Goal: Information Seeking & Learning: Find specific fact

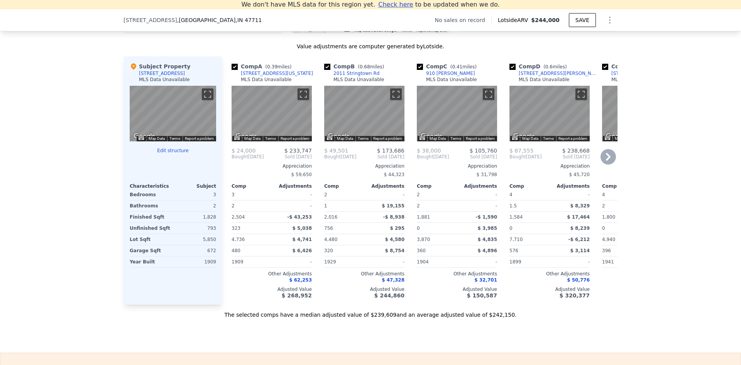
scroll to position [733, 0]
click at [681, 330] on div "We don't have MLS data for this region yet. Click here to get updates when we d…" at bounding box center [370, 89] width 741 height 525
click at [705, 308] on div "We found 12 sales that match your search Filters Map Prices Modify Comp Filters…" at bounding box center [370, 100] width 741 height 435
click at [688, 306] on div "We found 12 sales that match your search Filters Map Prices Modify Comp Filters…" at bounding box center [370, 100] width 741 height 435
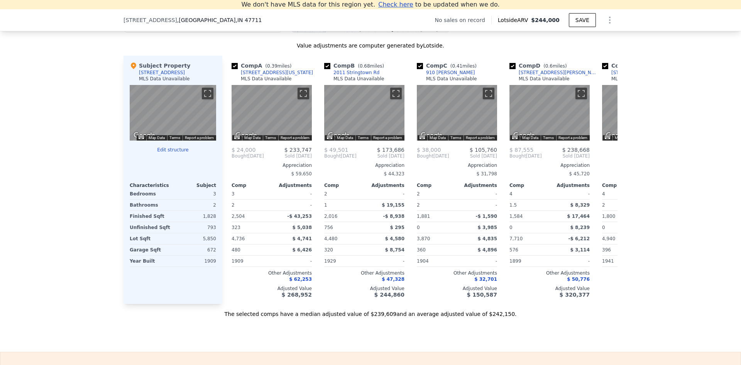
click at [472, 341] on div "We don't have MLS data for this region yet. Click here to get updates when we d…" at bounding box center [370, 89] width 741 height 525
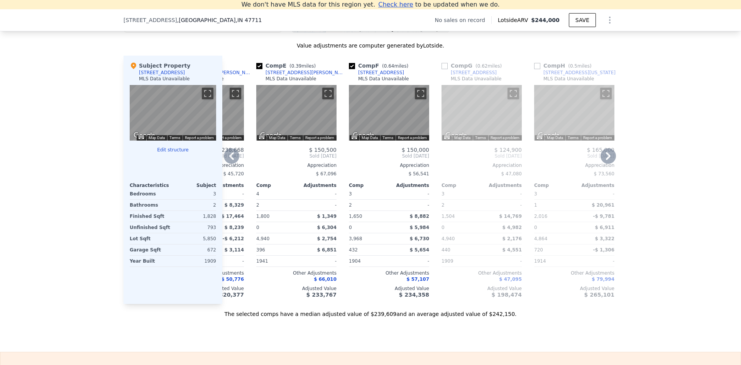
drag, startPoint x: 461, startPoint y: 309, endPoint x: 443, endPoint y: 309, distance: 17.4
click at [443, 304] on div "Comp G ( 0.62 miles) [STREET_ADDRESS] MLS Data Unavailable ← Move left → Move r…" at bounding box center [482, 180] width 86 height 248
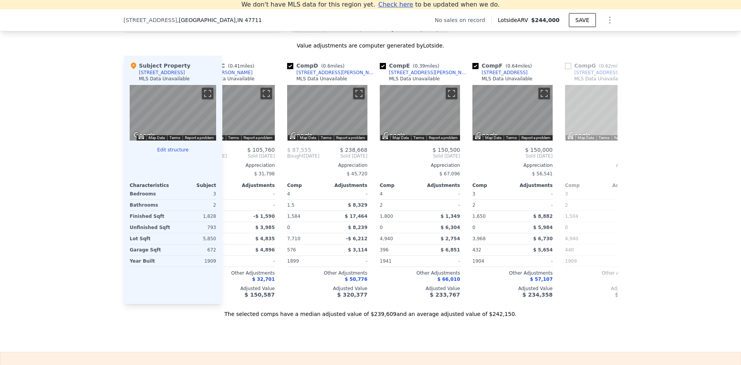
scroll to position [0, 0]
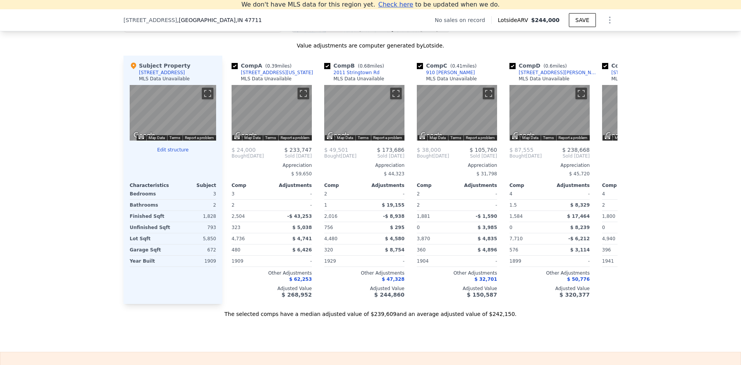
click at [339, 341] on div "We don't have MLS data for this region yet. Click here to get updates when we d…" at bounding box center [370, 89] width 741 height 525
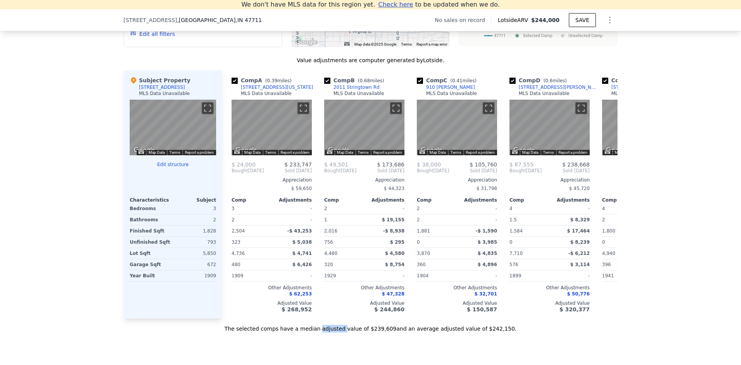
scroll to position [695, 0]
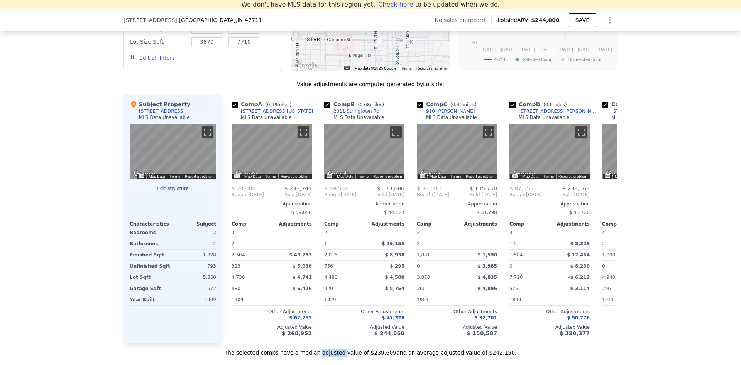
click at [699, 193] on div "We found 12 sales that match your search Filters Map Prices Modify Comp Filters…" at bounding box center [370, 138] width 741 height 435
